Goal: Task Accomplishment & Management: Use online tool/utility

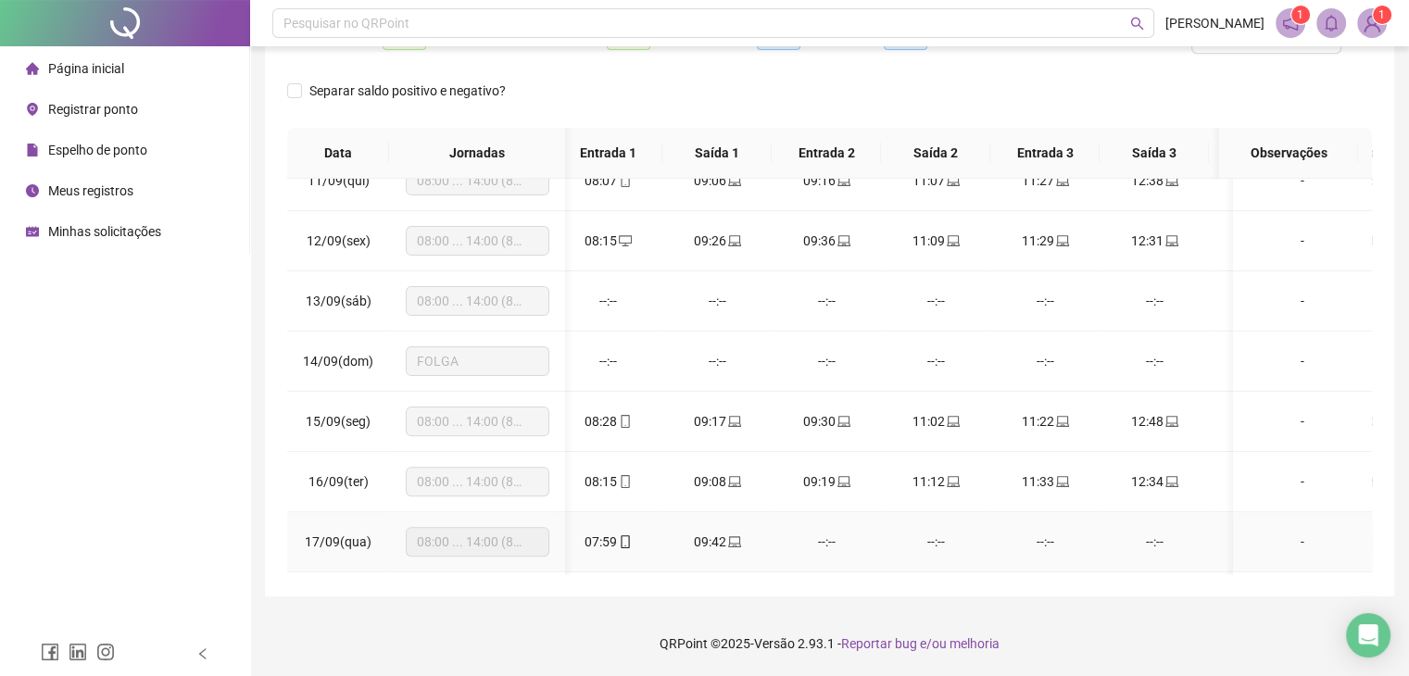
scroll to position [699, 12]
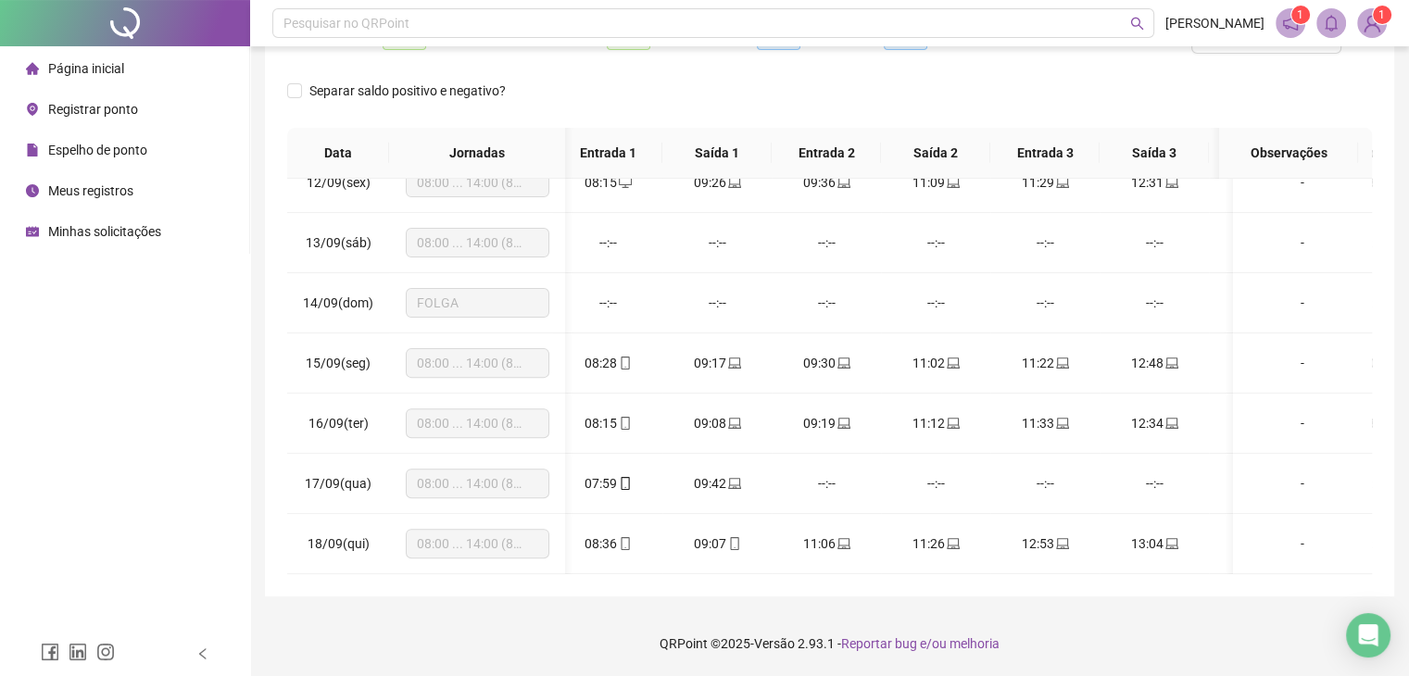
click at [65, 105] on span "Registrar ponto" at bounding box center [93, 109] width 90 height 15
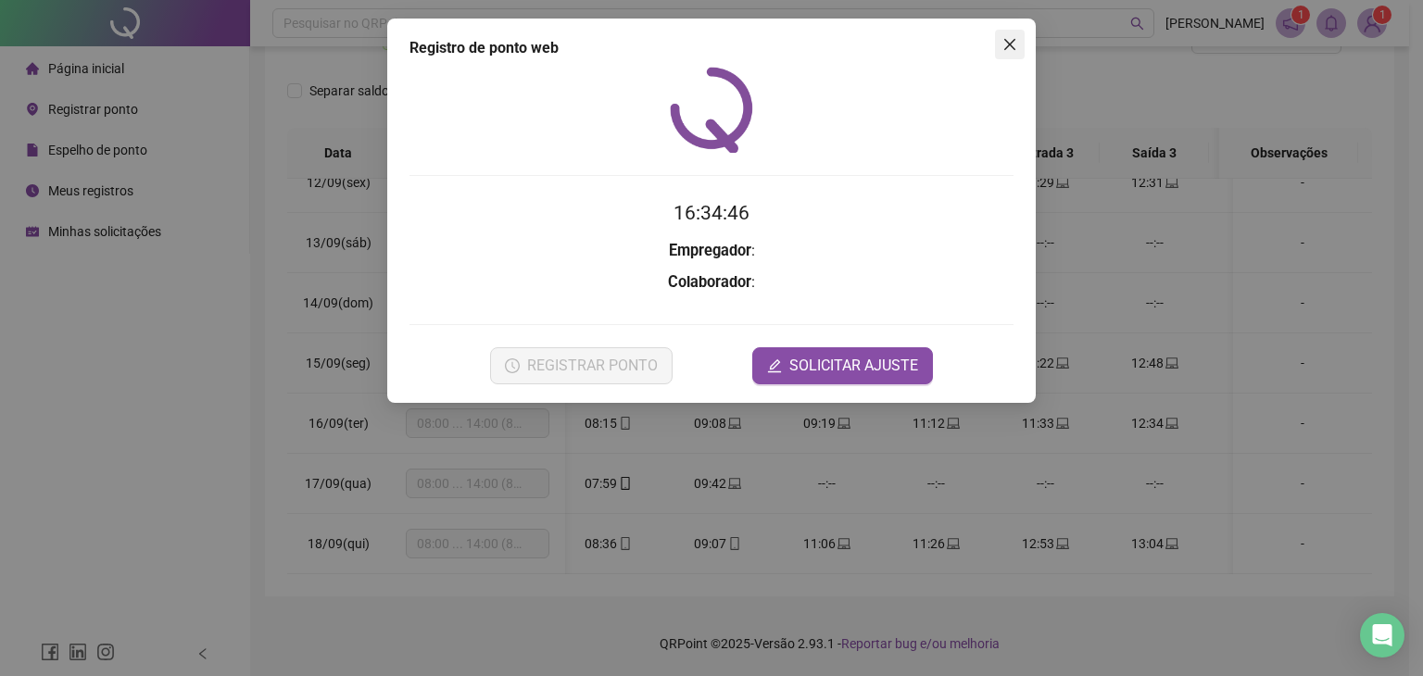
drag, startPoint x: 1011, startPoint y: 39, endPoint x: 478, endPoint y: 35, distance: 532.7
click at [1007, 39] on icon "close" at bounding box center [1009, 44] width 15 height 15
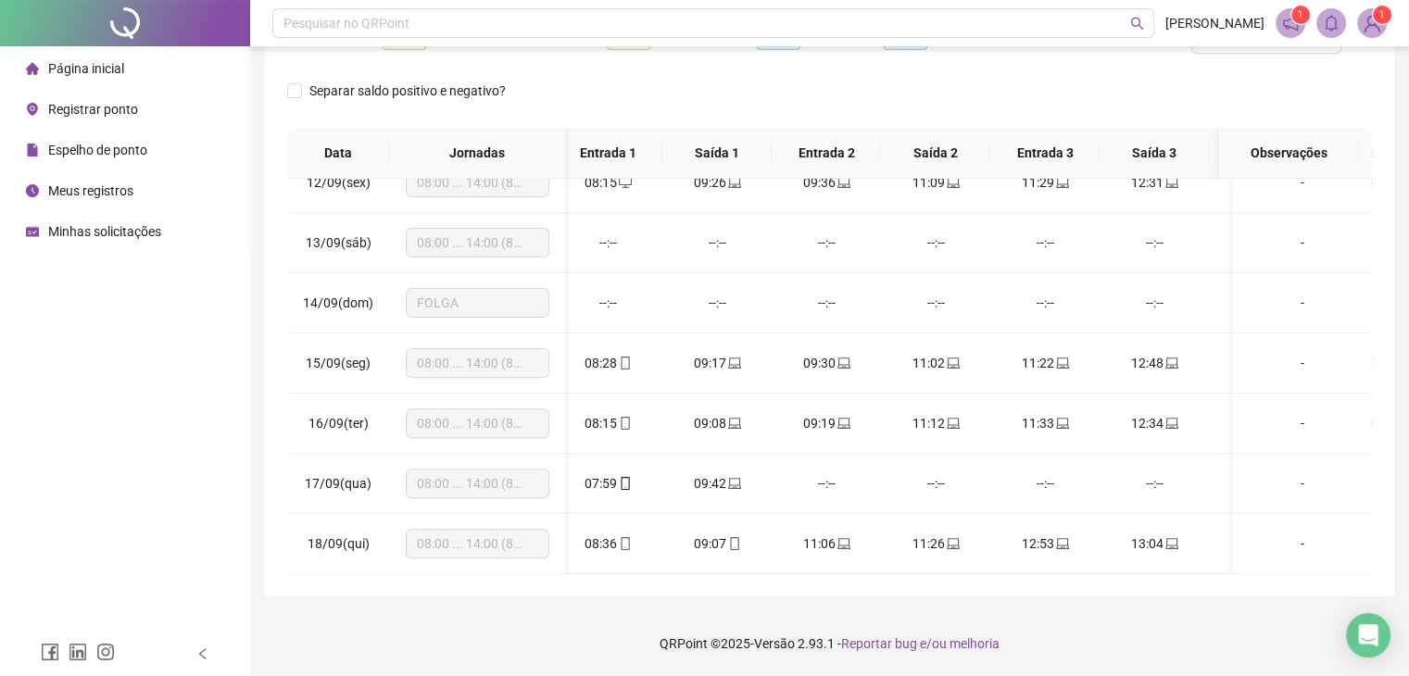
click at [66, 95] on div "Registrar ponto" at bounding box center [82, 109] width 112 height 37
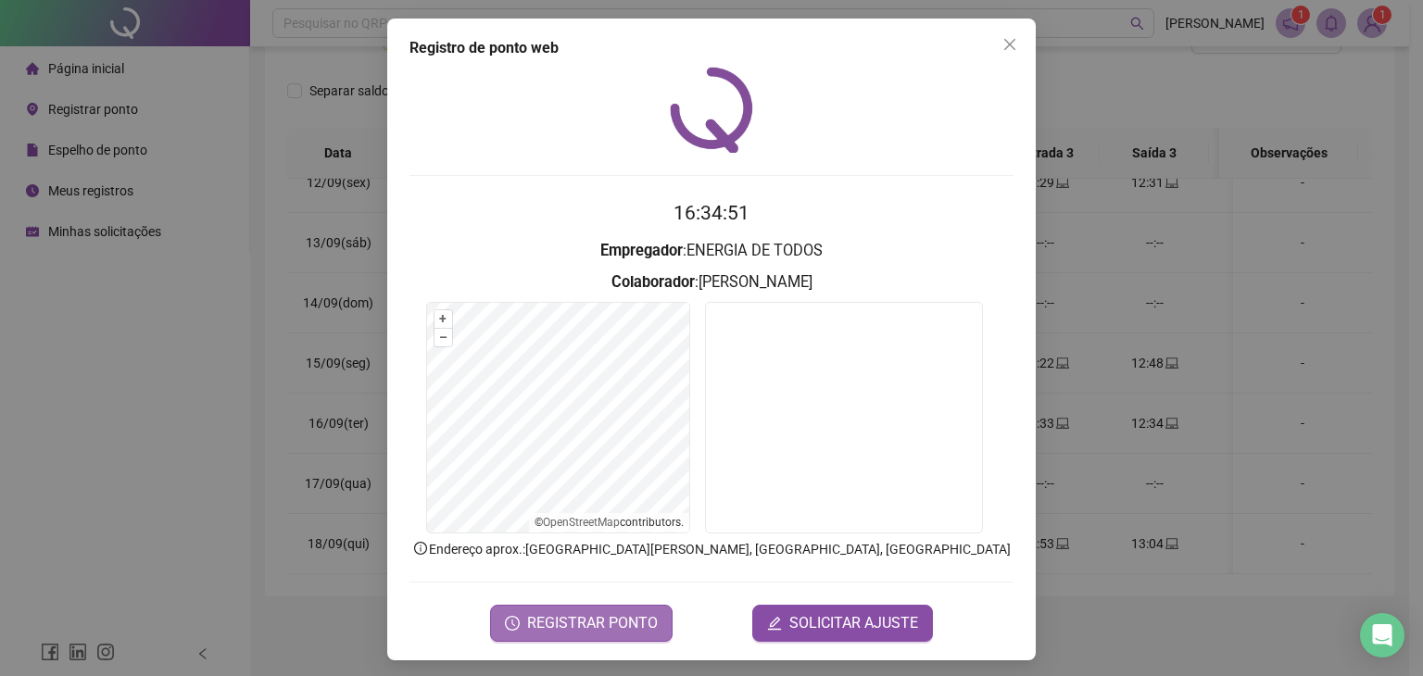
click at [615, 623] on span "REGISTRAR PONTO" at bounding box center [592, 623] width 131 height 22
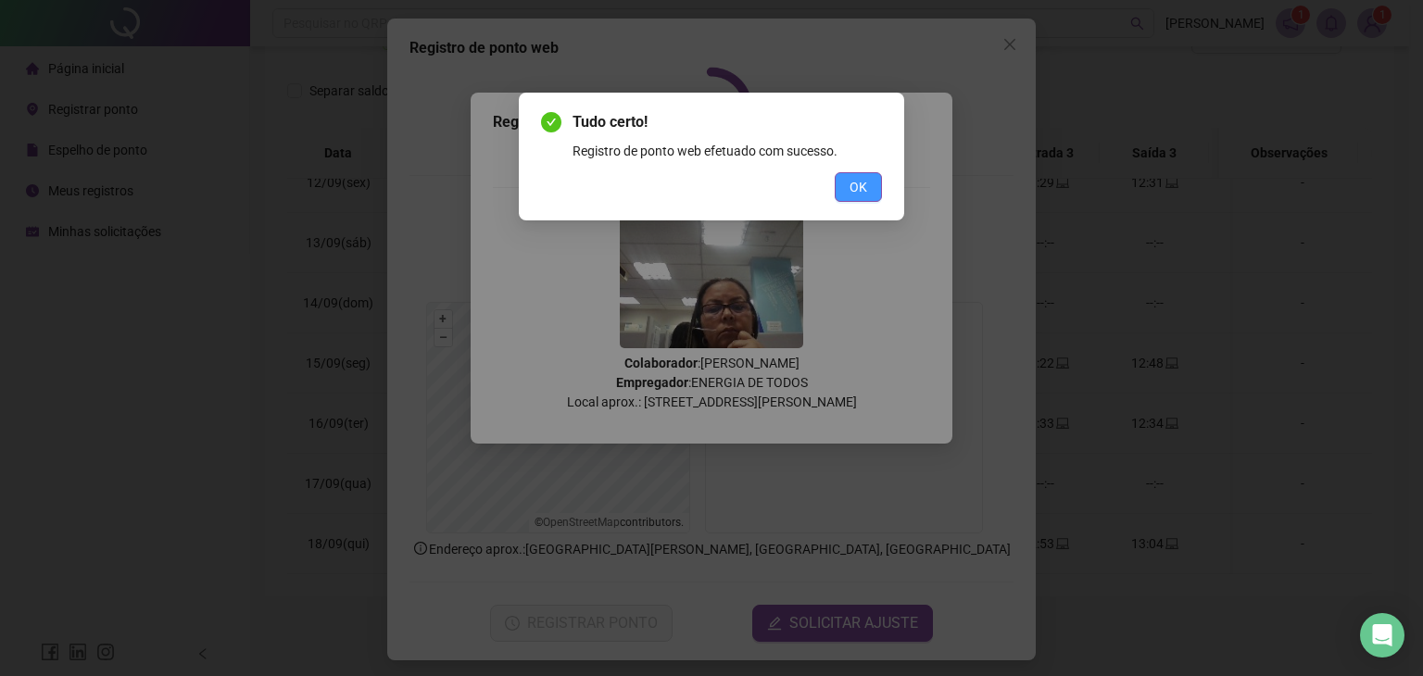
click at [867, 188] on button "OK" at bounding box center [858, 187] width 47 height 30
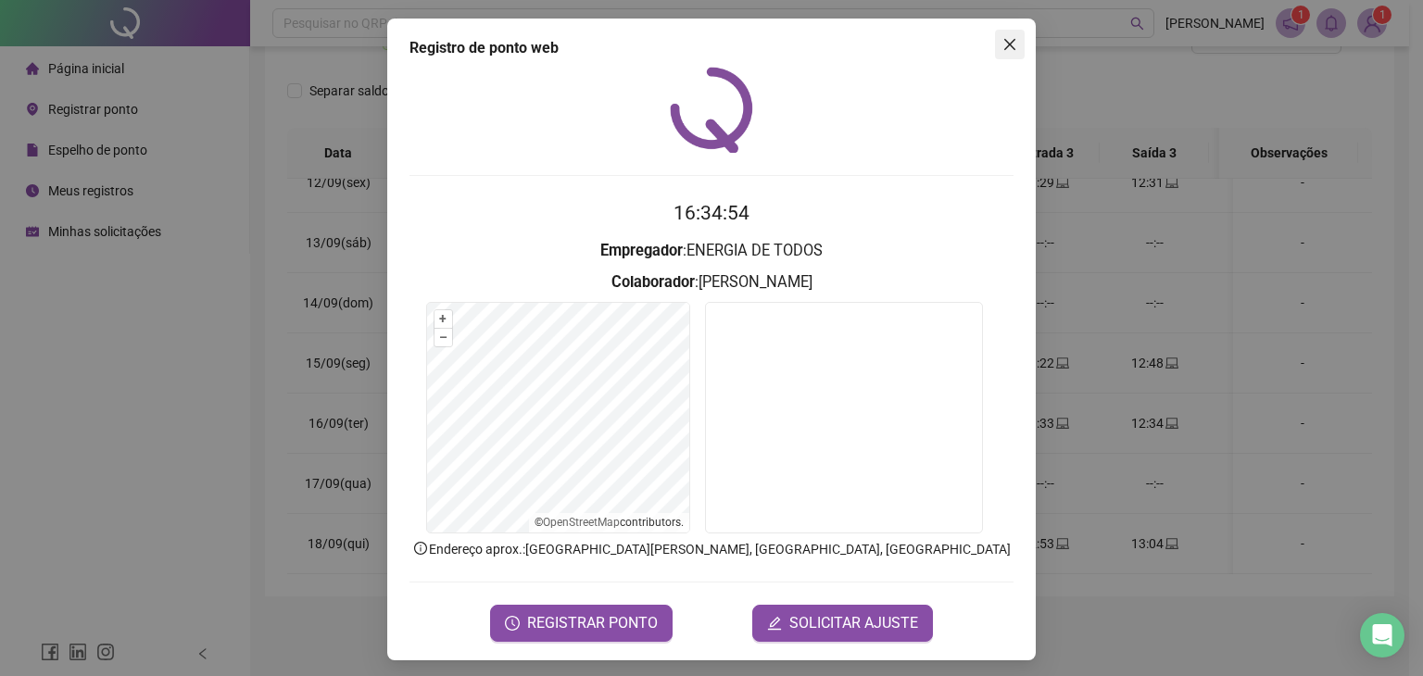
click at [1004, 39] on icon "close" at bounding box center [1009, 44] width 15 height 15
